Goal: Transaction & Acquisition: Obtain resource

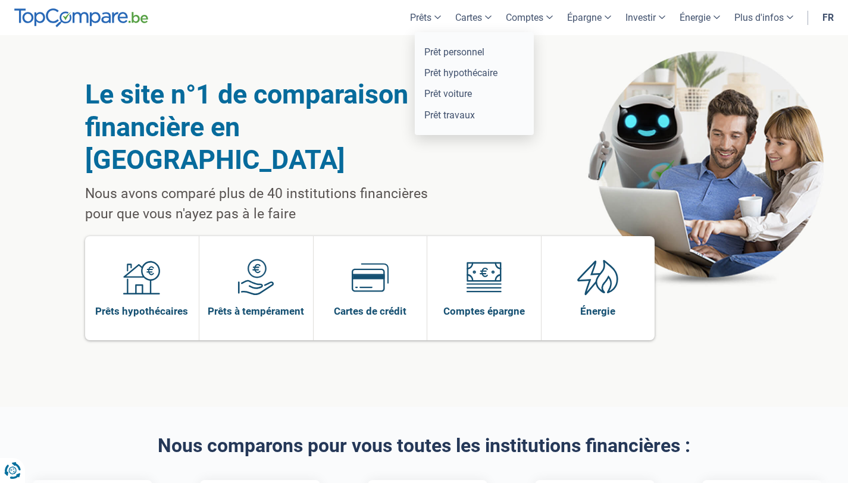
click at [408, 23] on link "Prêts" at bounding box center [425, 17] width 45 height 35
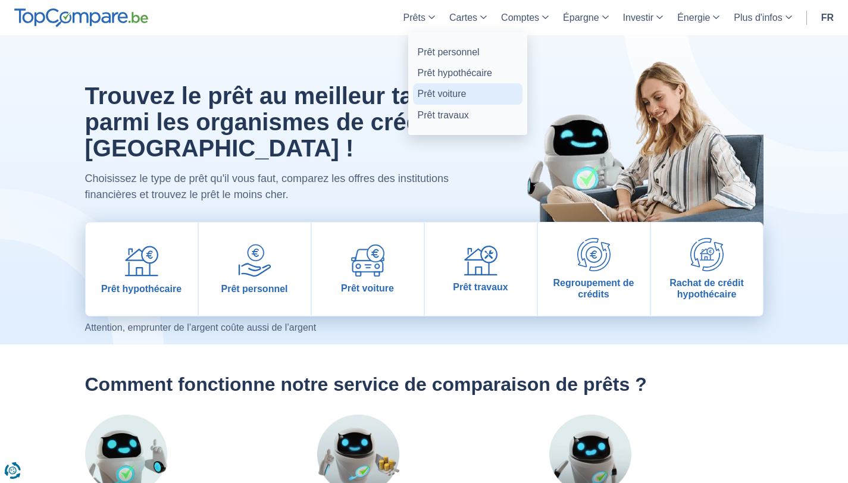
click at [454, 95] on link "Prêt voiture" at bounding box center [468, 93] width 110 height 21
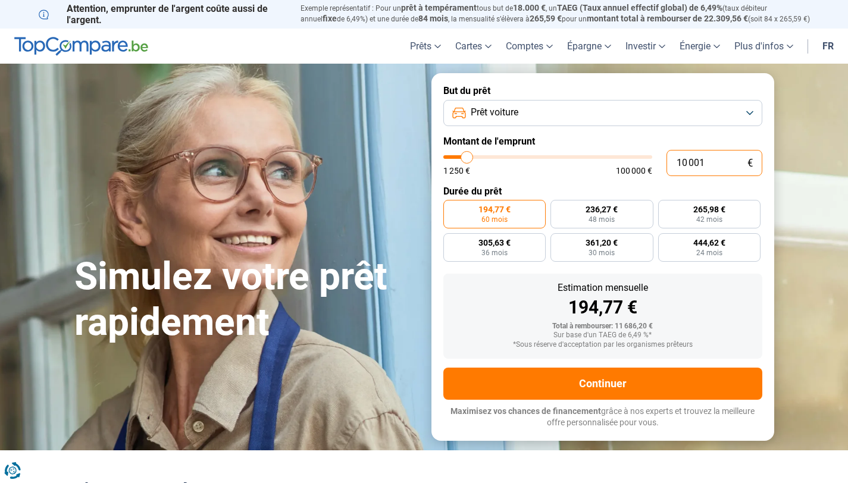
drag, startPoint x: 711, startPoint y: 167, endPoint x: 675, endPoint y: 165, distance: 36.3
click at [675, 165] on input "10 001" at bounding box center [715, 163] width 96 height 26
type input "2"
type input "1250"
type input "1 250"
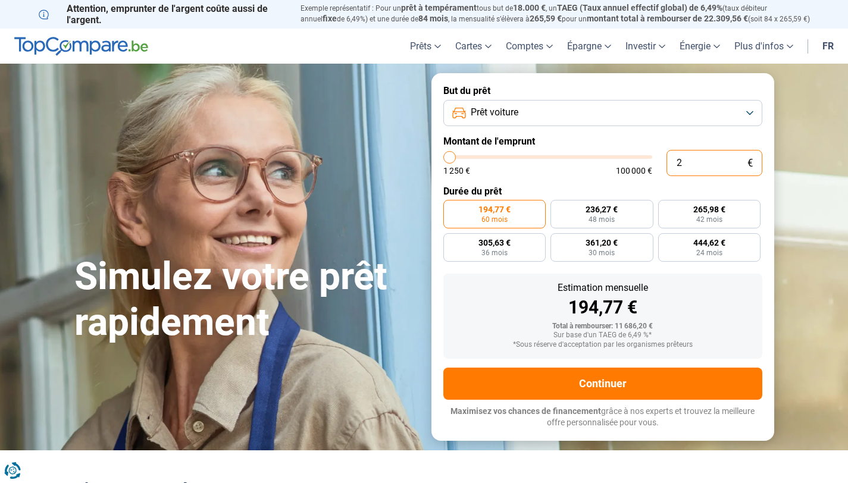
type input "1250"
radio input "true"
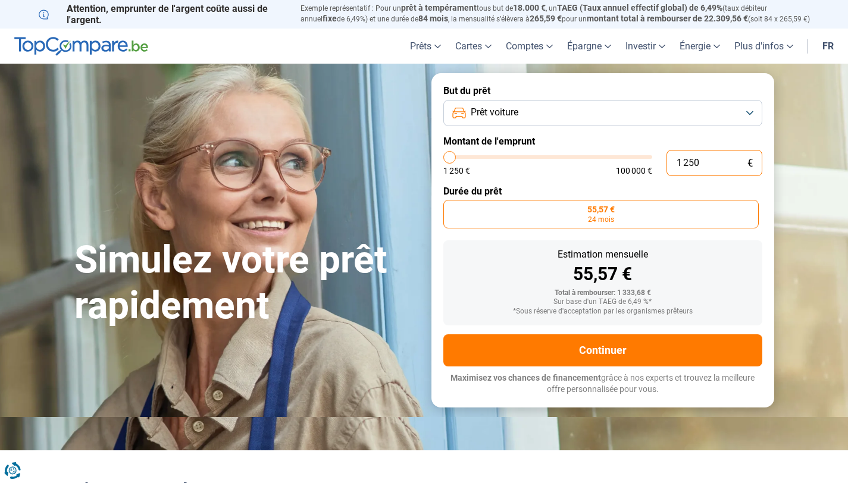
drag, startPoint x: 726, startPoint y: 168, endPoint x: 671, endPoint y: 167, distance: 55.4
click at [671, 167] on input "1 250" at bounding box center [715, 163] width 96 height 26
type input "2"
type input "1250"
type input "29"
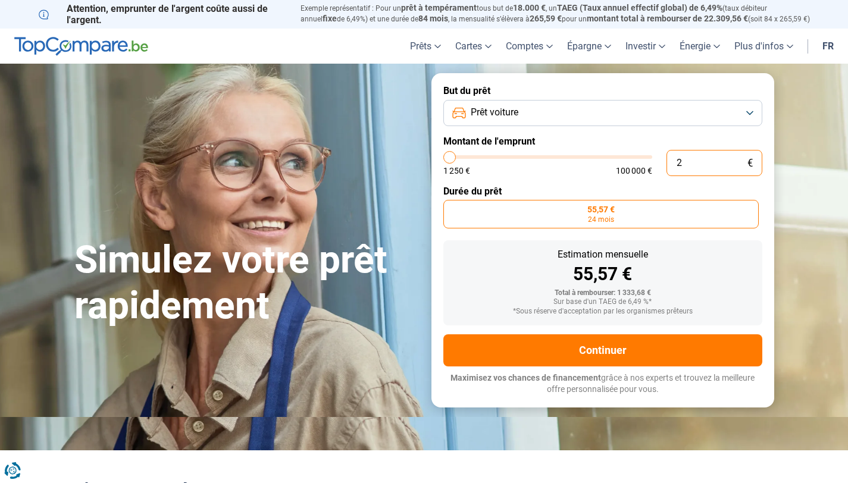
type input "1250"
type input "294"
type input "1250"
type input "2 949"
type input "3000"
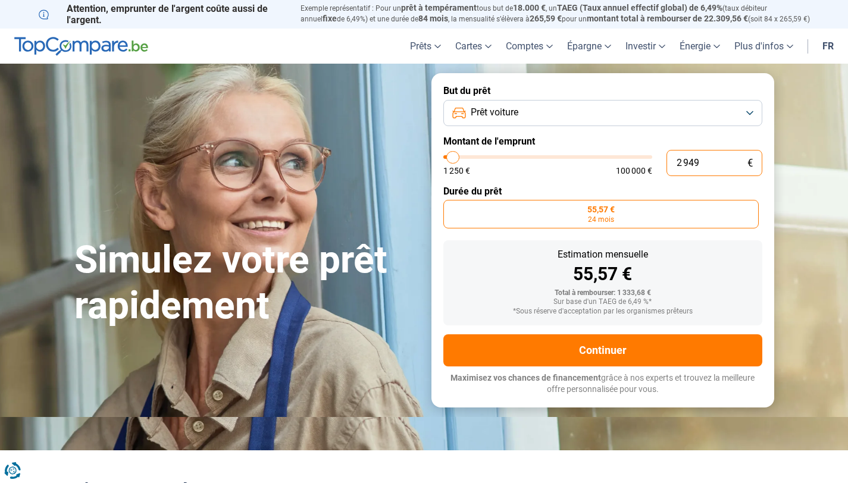
type input "29 499"
type input "29500"
type input "29 499"
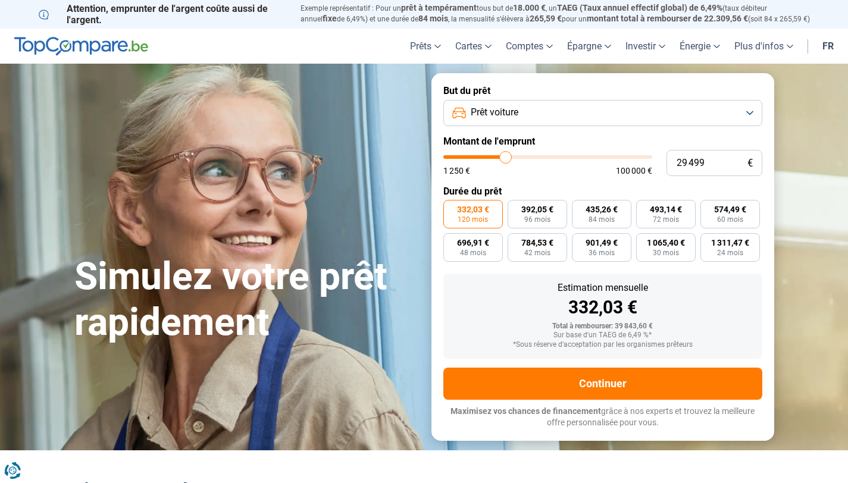
type input "29500"
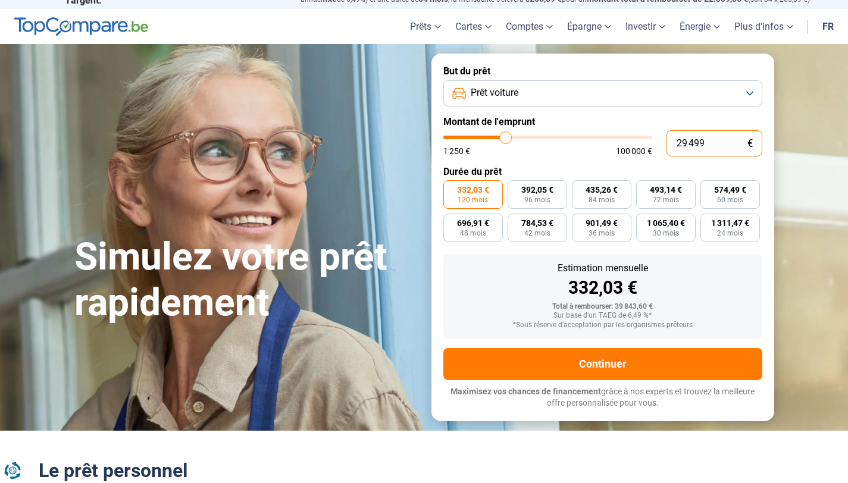
scroll to position [21, 0]
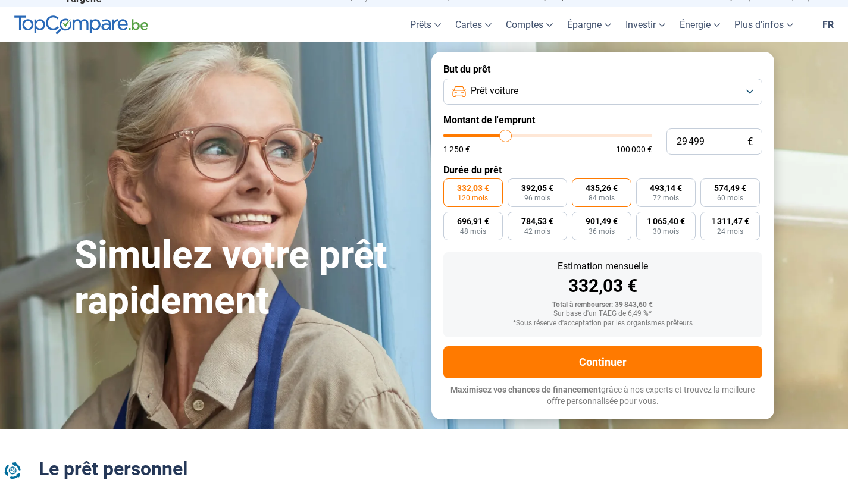
click at [600, 202] on span "84 mois" at bounding box center [602, 198] width 26 height 7
click at [580, 186] on input "435,26 € 84 mois" at bounding box center [576, 183] width 8 height 8
radio input "true"
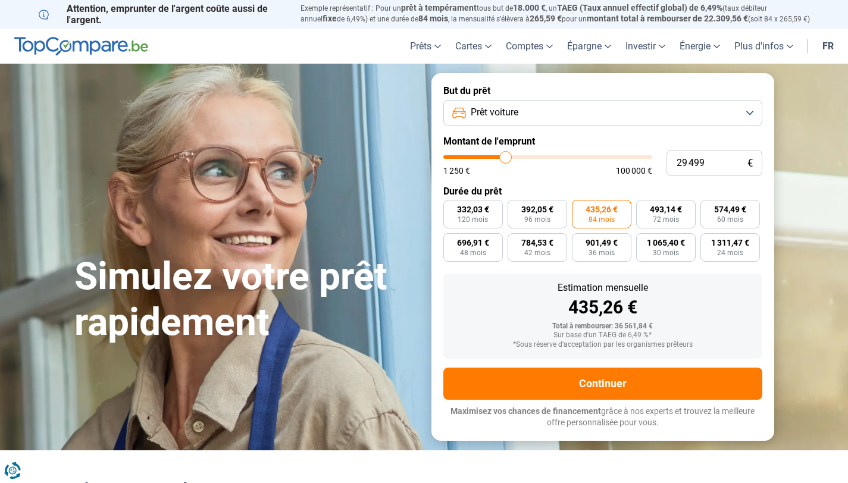
scroll to position [0, 0]
click at [689, 161] on input "29 499" at bounding box center [715, 163] width 96 height 26
type input "2 499"
type input "2500"
type input "249"
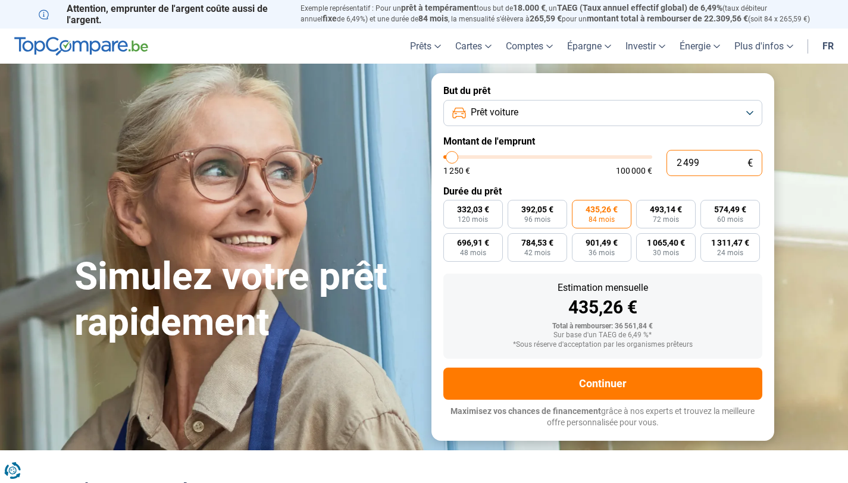
type input "1250"
type input "2 495"
type input "2500"
type input "24 956"
type input "25000"
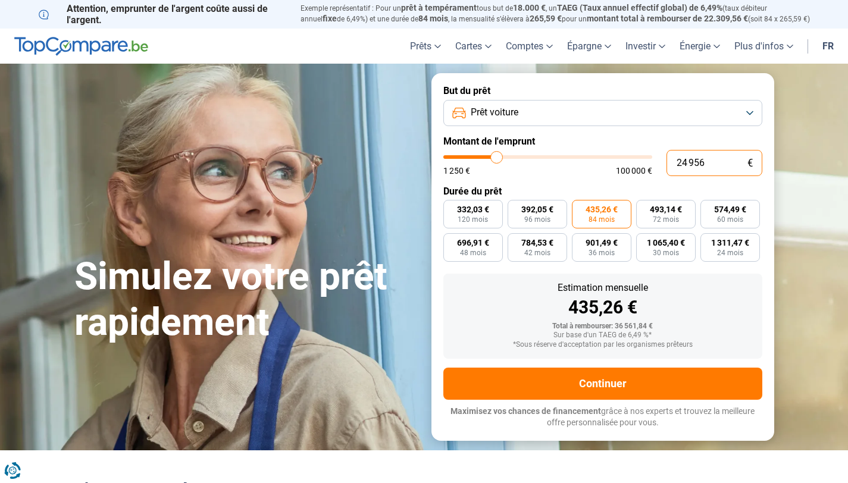
type input "2 495"
type input "2500"
type input "249"
type input "1250"
type input "24"
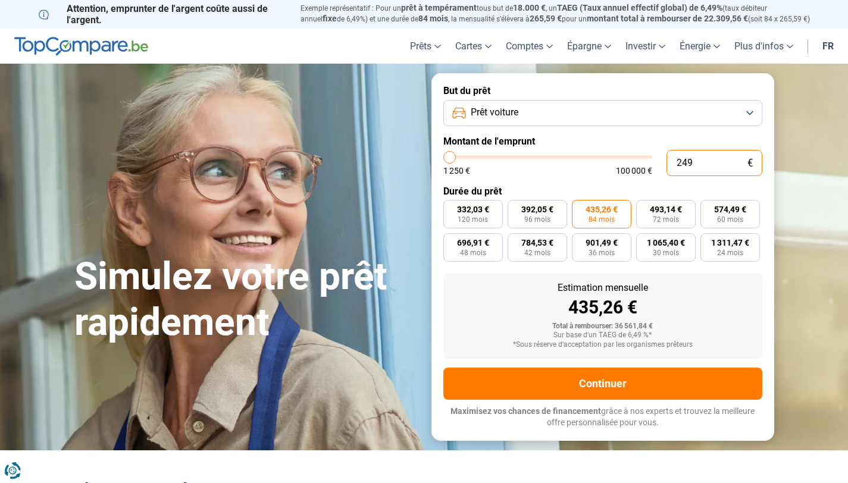
type input "1250"
type input "2"
type input "1250"
type input "0"
type input "1250"
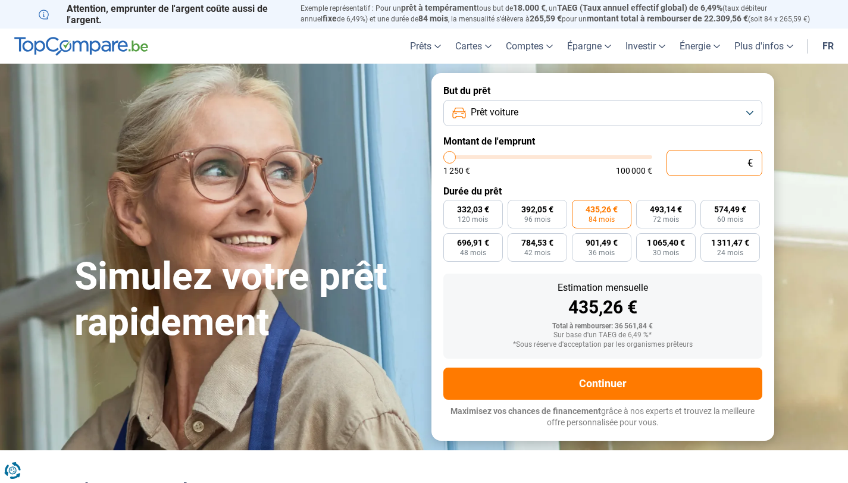
type input "5"
type input "1250"
type input "56"
type input "1250"
type input "560"
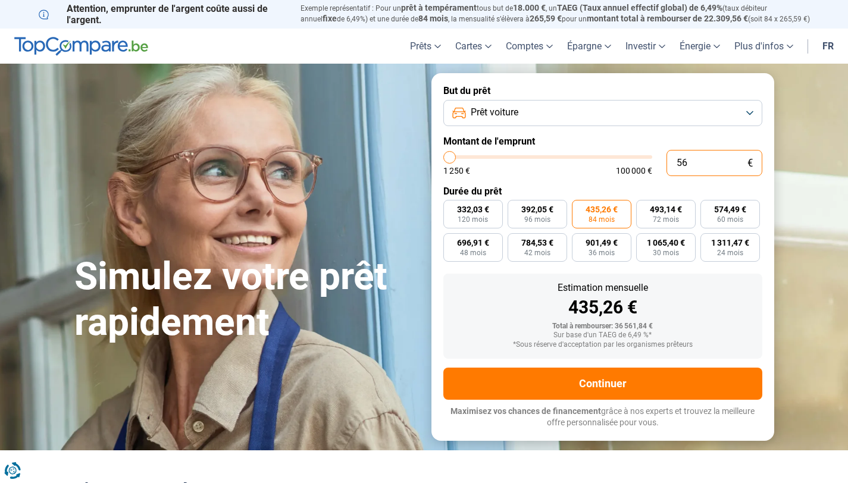
type input "1250"
type input "5 600"
type input "5500"
type input "56 000"
type input "56000"
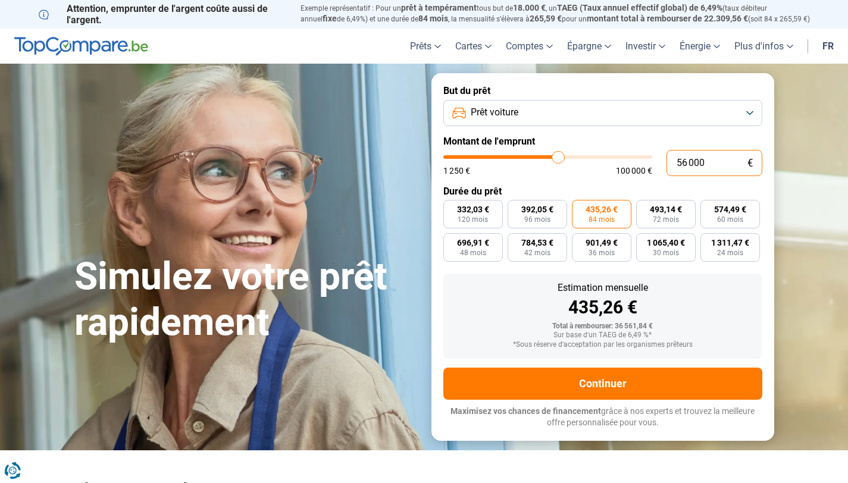
type input "56 000"
radio input "true"
click at [608, 179] on form "But du prêt Prêt voiture Montant de l'emprunt 56 000 € 1 250 € 100 000 € Durée …" at bounding box center [602, 256] width 343 height 367
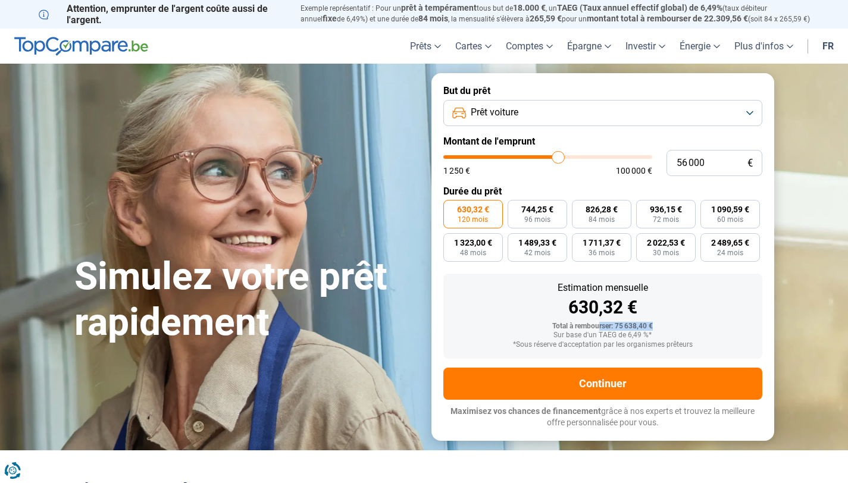
drag, startPoint x: 658, startPoint y: 326, endPoint x: 600, endPoint y: 329, distance: 57.2
click at [600, 329] on div "Total à rembourser: 75 638,40 €" at bounding box center [603, 327] width 300 height 8
click at [672, 342] on div "*Sous réserve d'acceptation par les organismes prêteurs" at bounding box center [603, 345] width 300 height 8
drag, startPoint x: 687, startPoint y: 160, endPoint x: 672, endPoint y: 162, distance: 15.0
click at [672, 162] on input "56 000" at bounding box center [715, 163] width 96 height 26
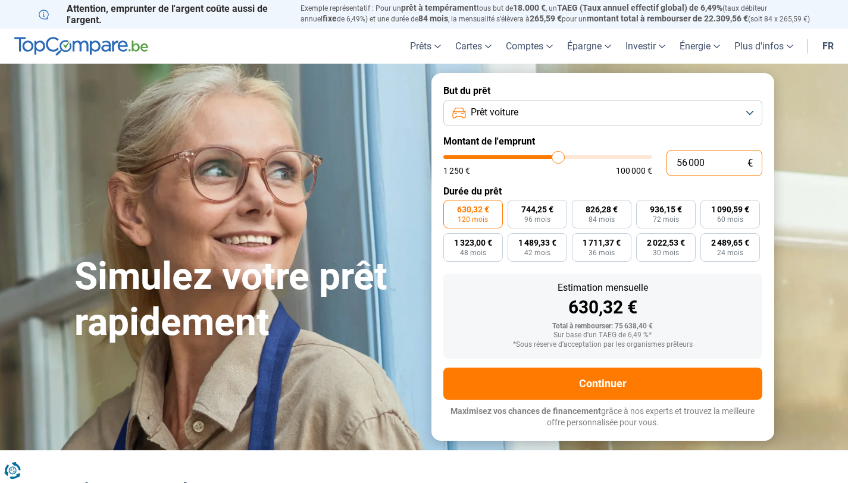
type input "2 000"
type input "2000"
type input "29 000"
type input "29000"
type input "2 900"
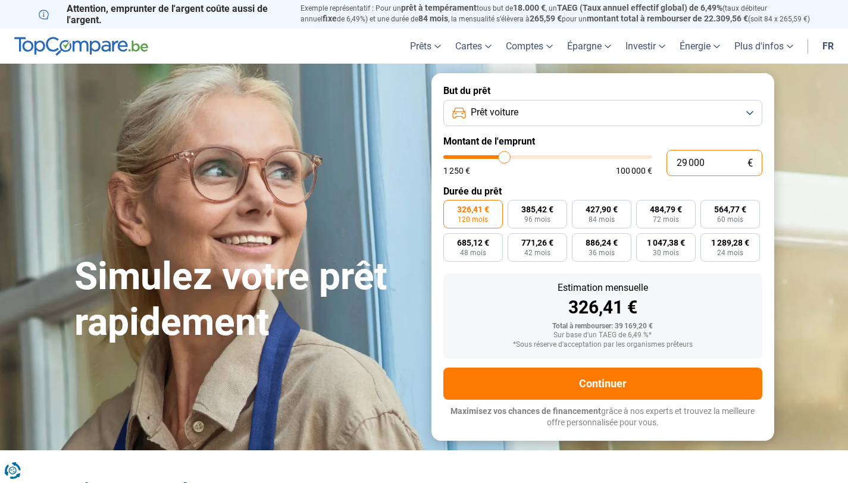
type input "3000"
type input "290"
type input "1250"
type input "29"
type input "1250"
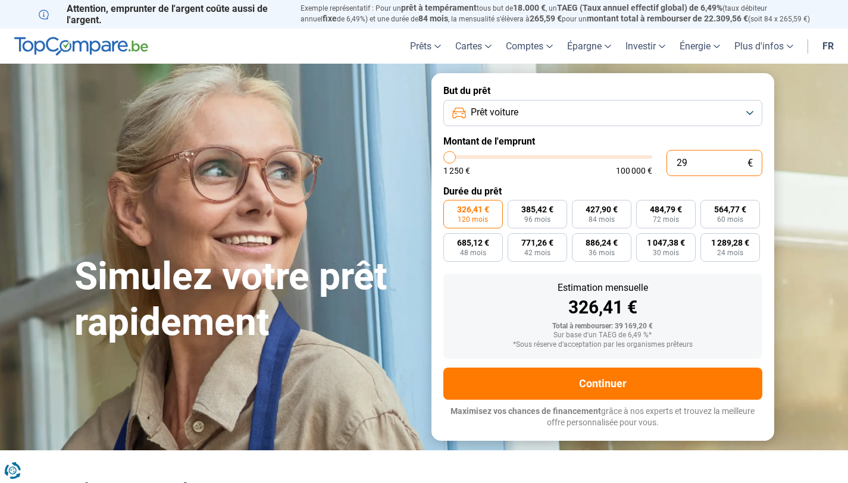
type input "294"
type input "1250"
type input "2 949"
type input "3000"
type input "29 499"
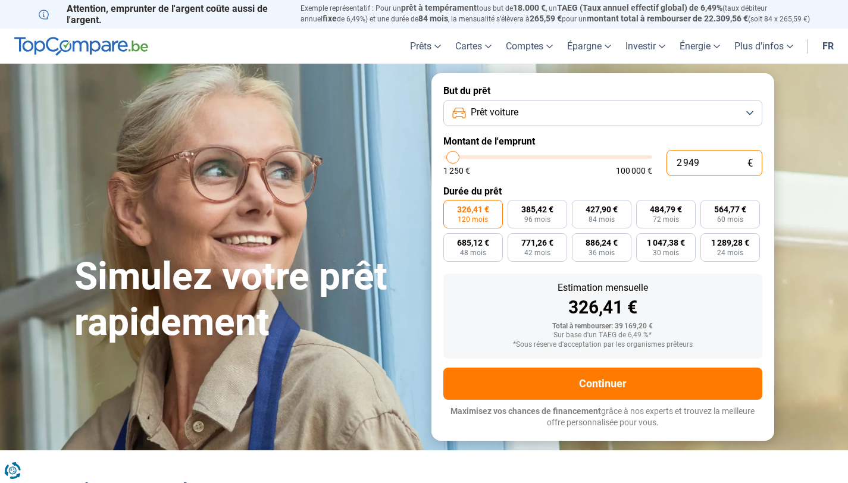
type input "29500"
type input "29 499"
type input "29500"
click at [597, 169] on div "1 250 € 100 000 €" at bounding box center [547, 171] width 209 height 8
click at [618, 214] on label "435,26 € 84 mois" at bounding box center [602, 214] width 60 height 29
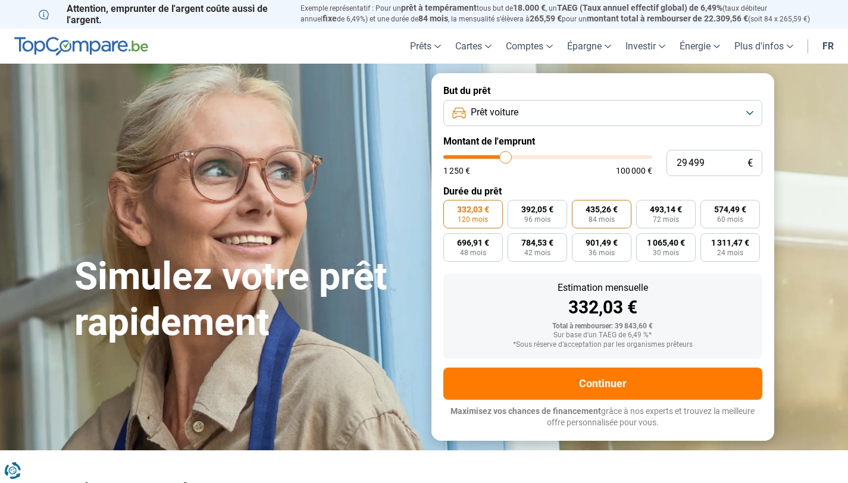
click at [580, 208] on input "435,26 € 84 mois" at bounding box center [576, 204] width 8 height 8
radio input "true"
